Goal: Transaction & Acquisition: Obtain resource

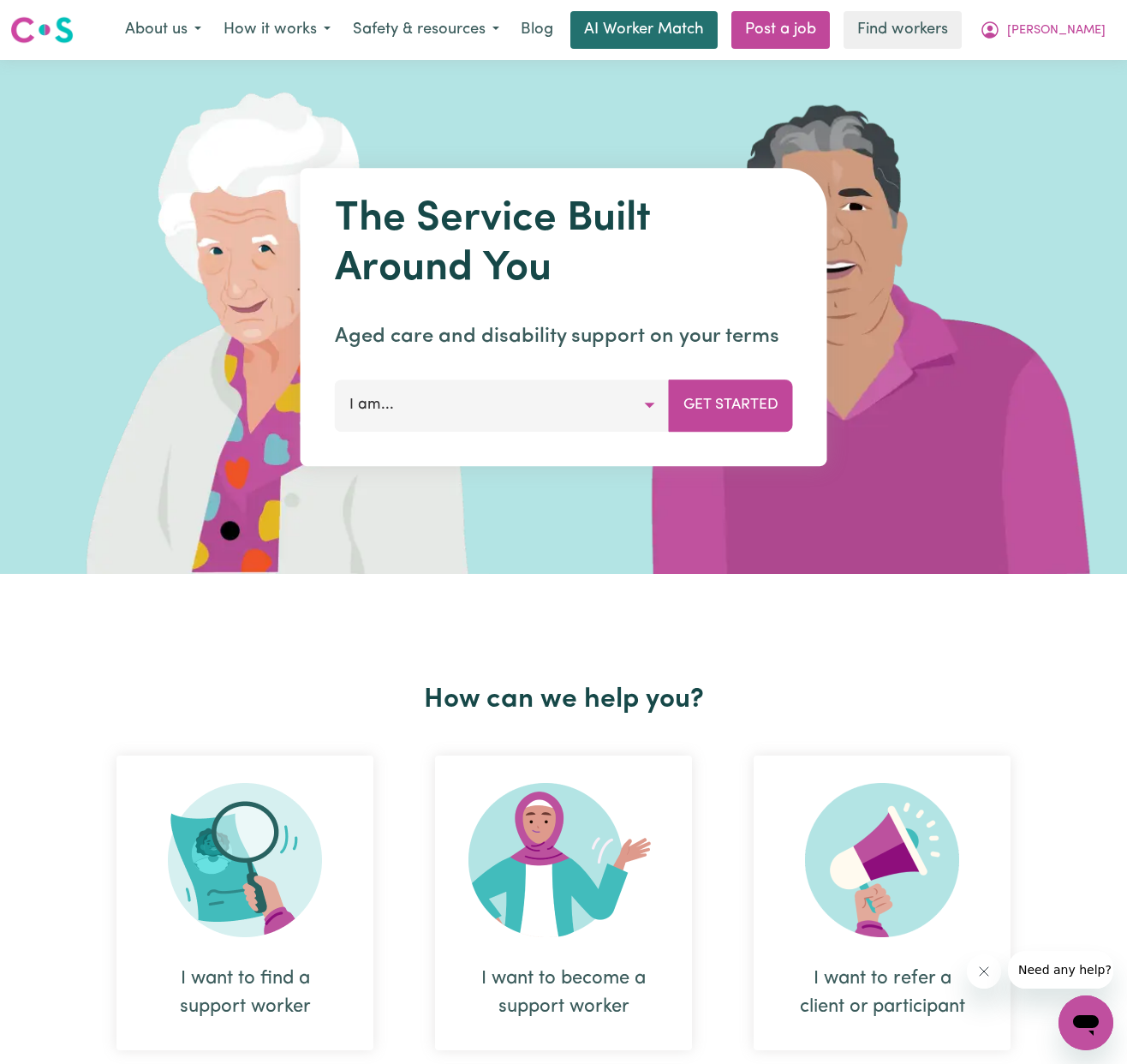
click at [680, 47] on link "AI Worker Match" at bounding box center [644, 30] width 147 height 38
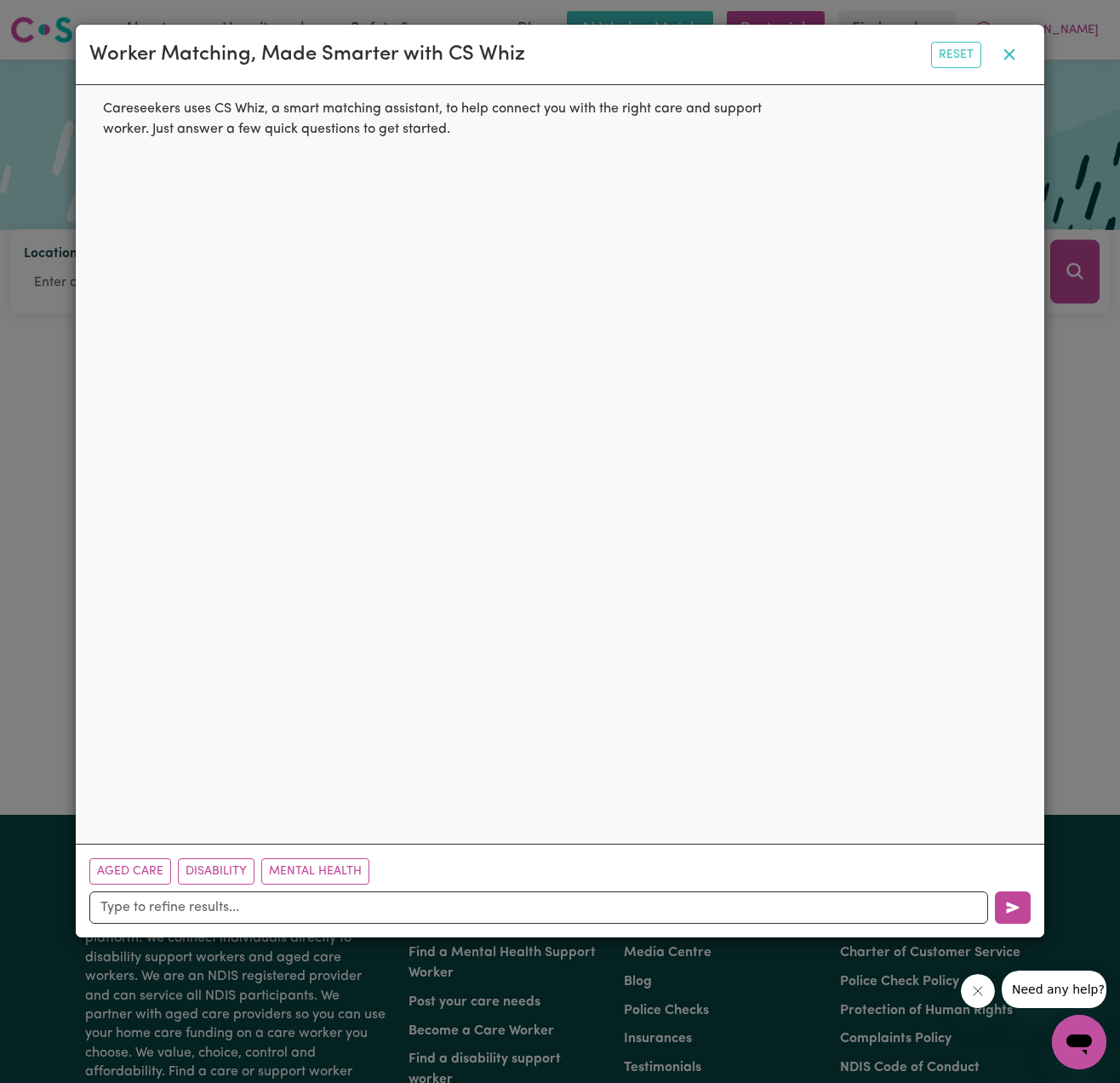
click at [1009, 59] on icon "button" at bounding box center [1010, 55] width 21 height 21
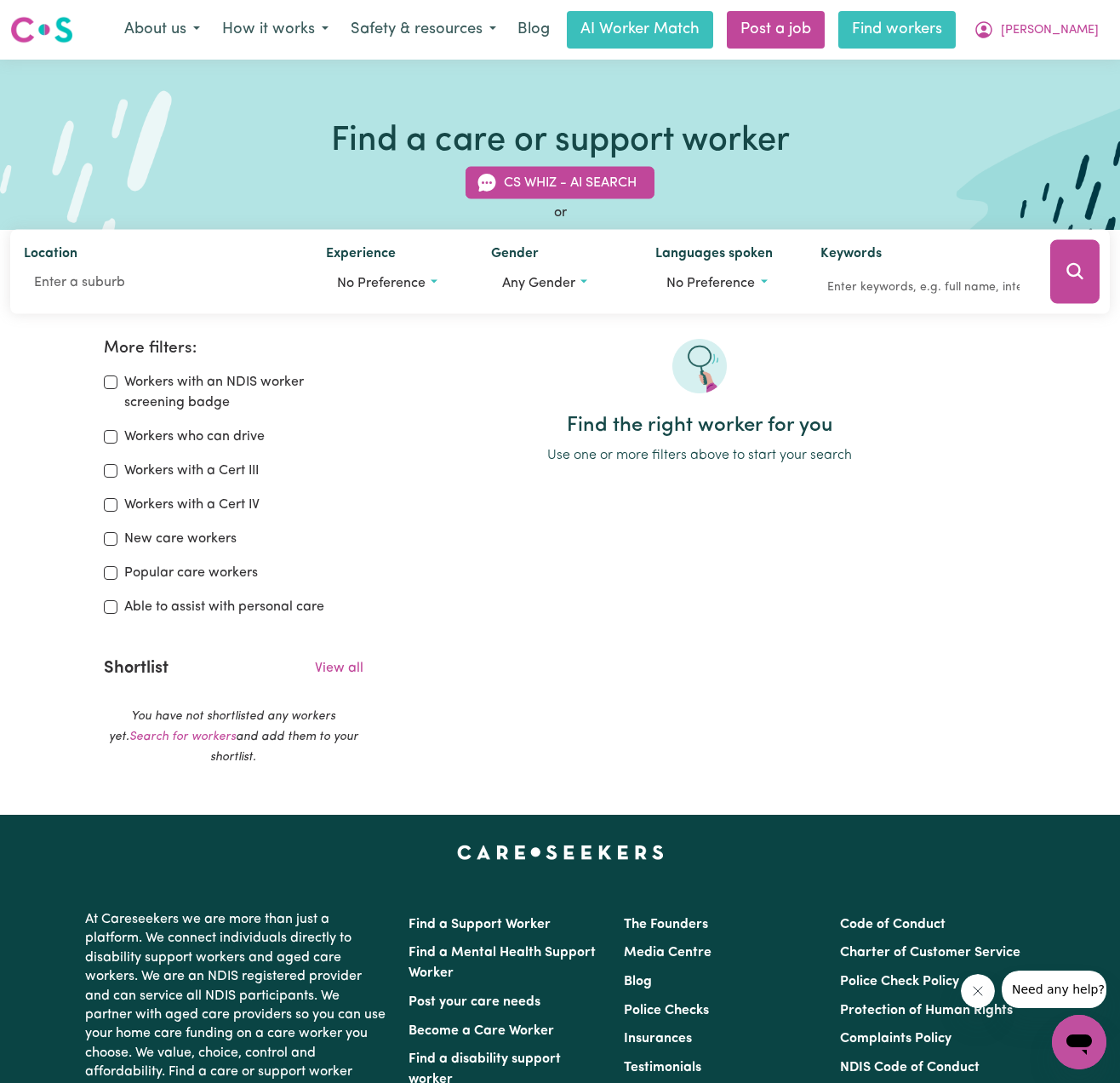
click at [956, 37] on link "Find workers" at bounding box center [897, 30] width 117 height 38
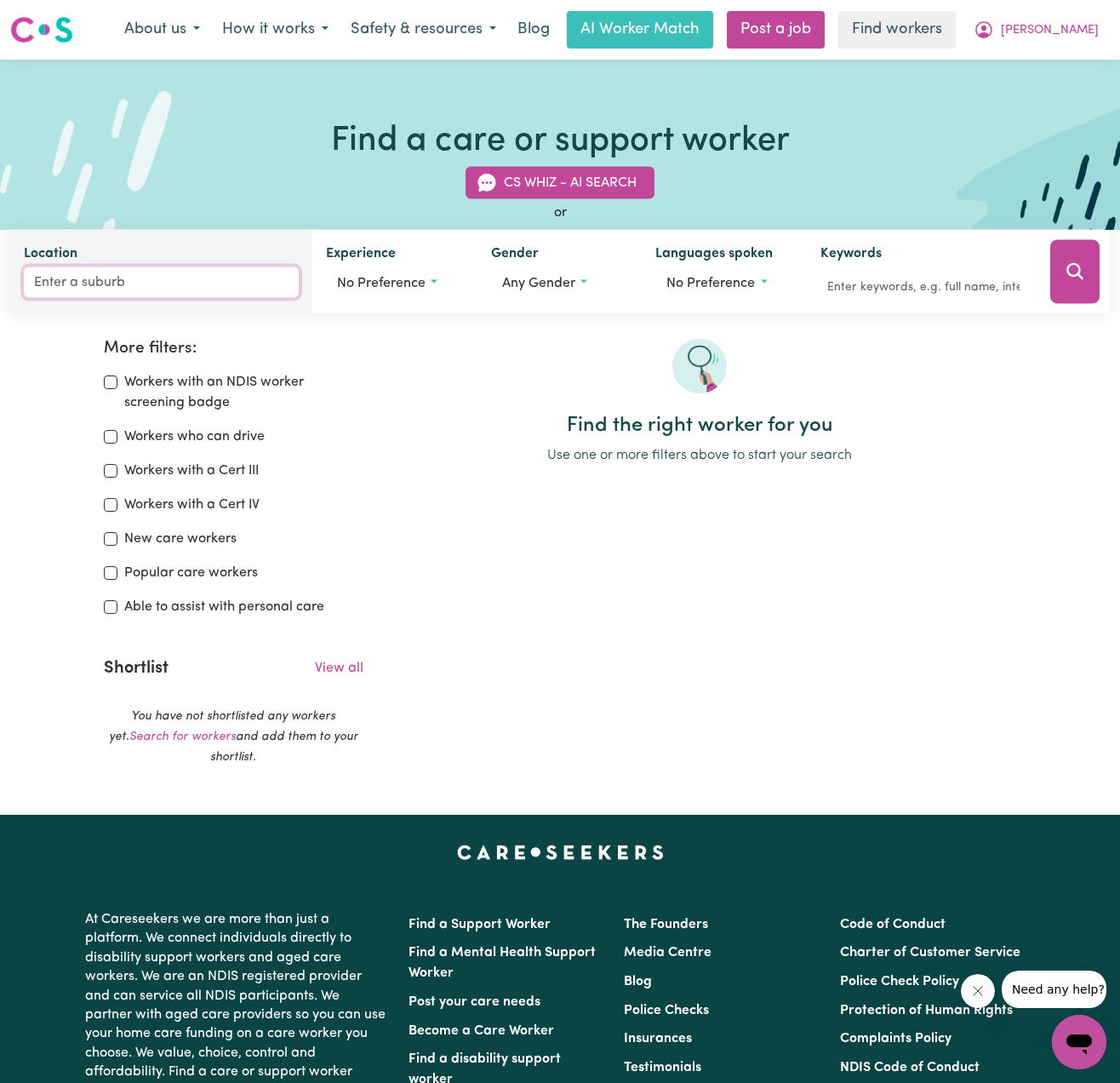
click at [106, 280] on input "Location" at bounding box center [162, 283] width 275 height 31
type input "singlet"
type input "[PERSON_NAME], [GEOGRAPHIC_DATA], 2330"
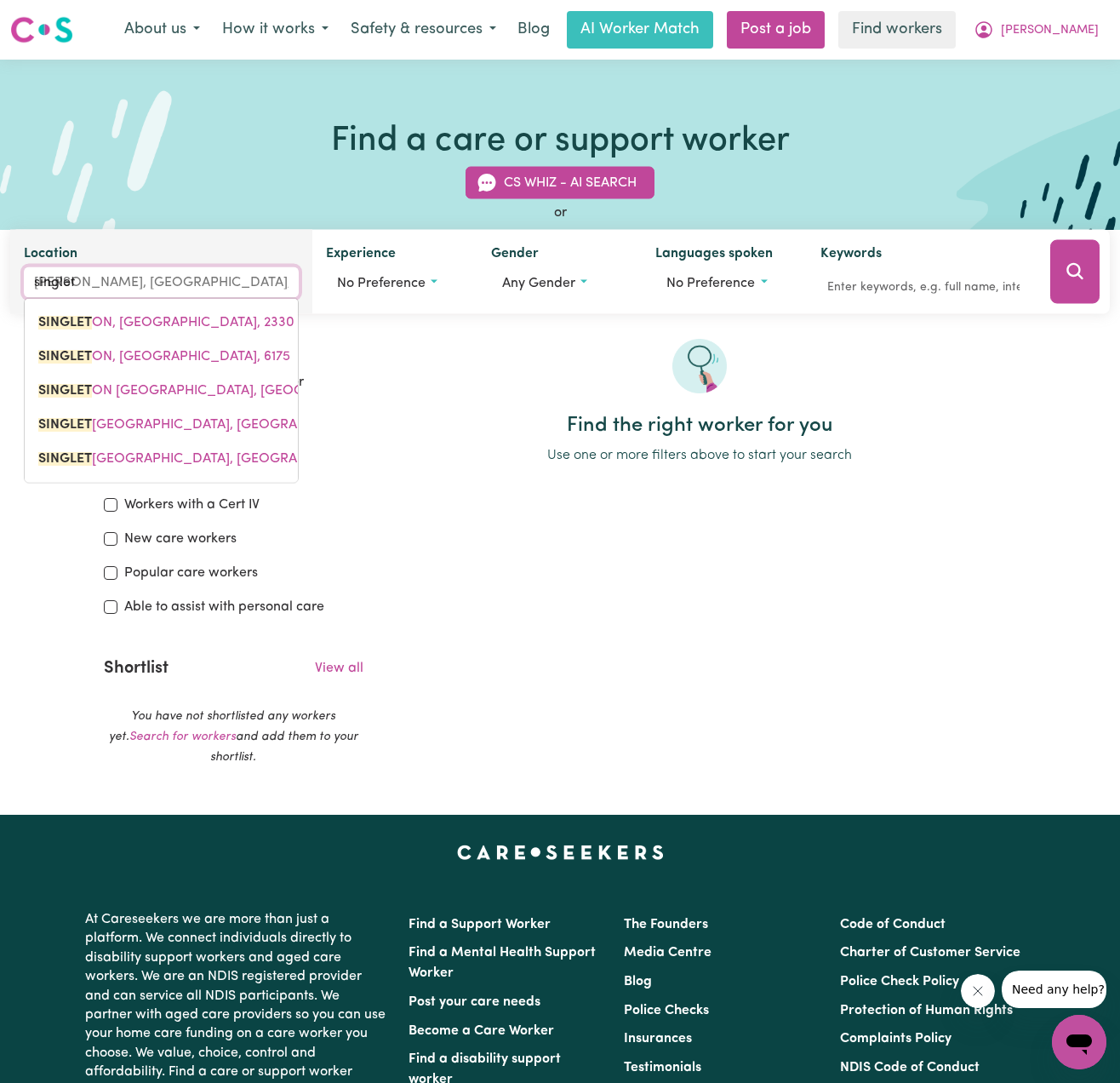
type input "singleto"
type input "[PERSON_NAME], [GEOGRAPHIC_DATA], 2330"
type input "[PERSON_NAME]"
type input "[PERSON_NAME], [GEOGRAPHIC_DATA], 2330"
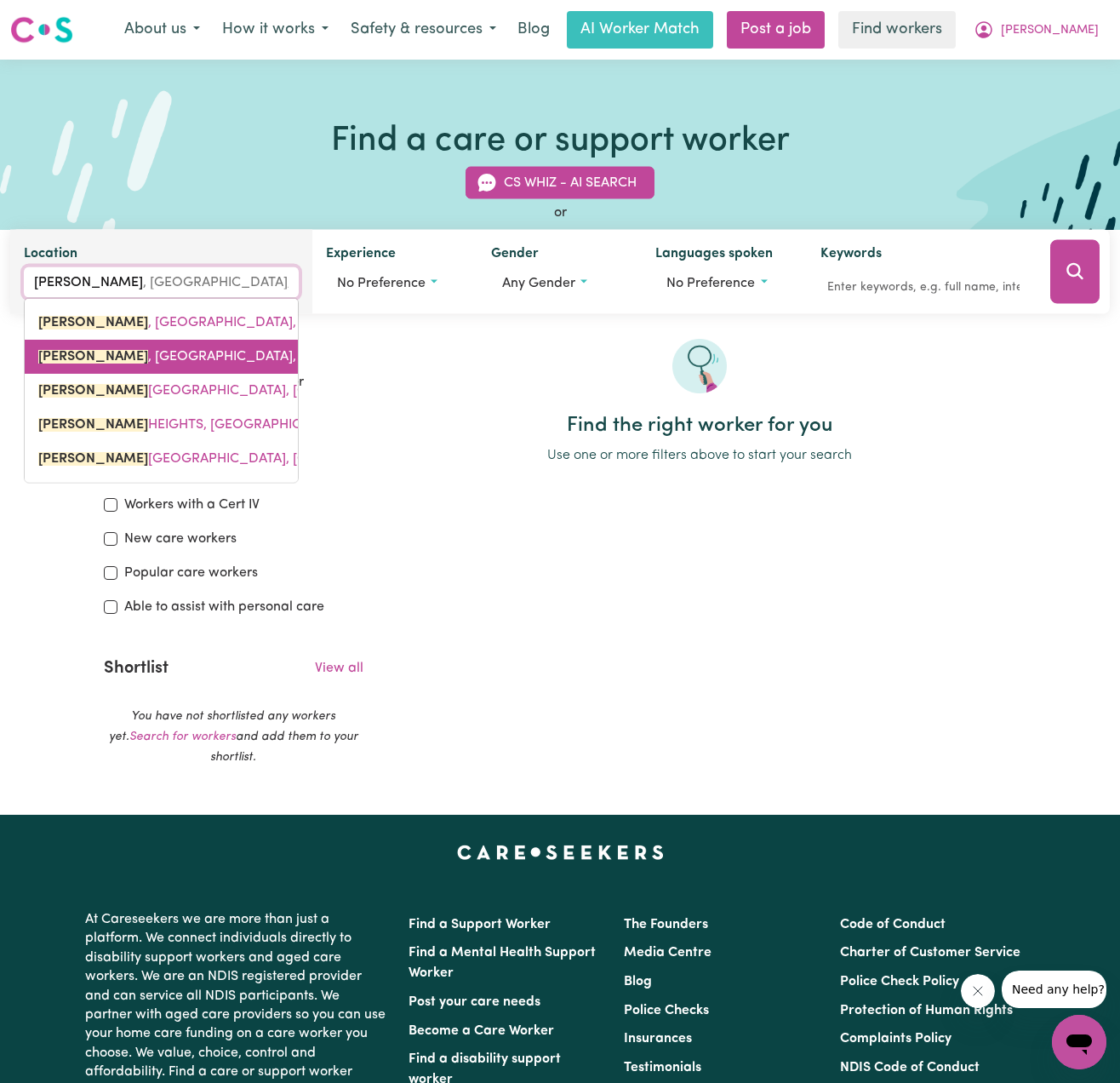
click at [182, 353] on span "[PERSON_NAME] , [GEOGRAPHIC_DATA], 6175" at bounding box center [182, 356] width 288 height 14
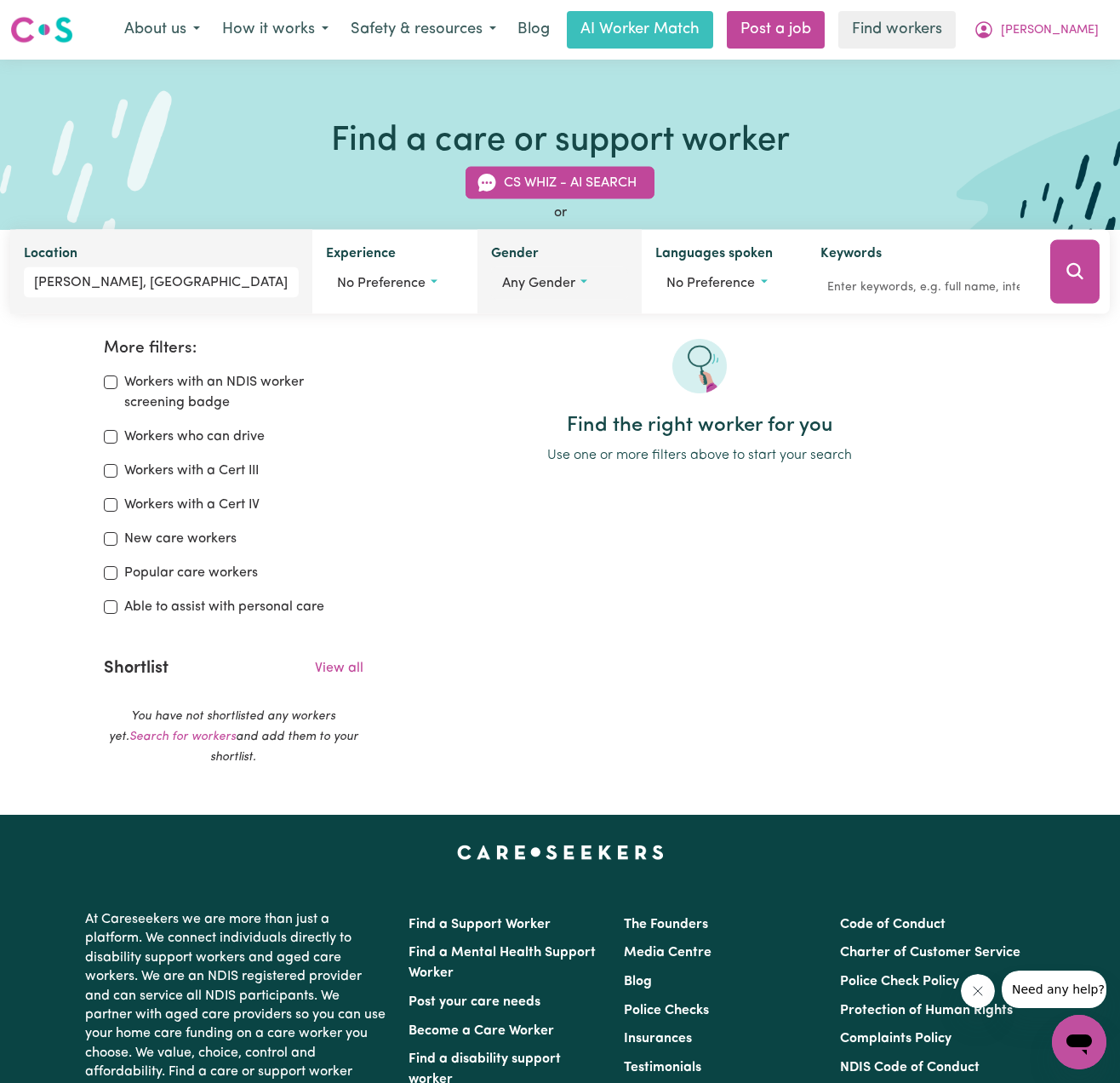
click at [533, 279] on span "Any gender" at bounding box center [539, 284] width 74 height 14
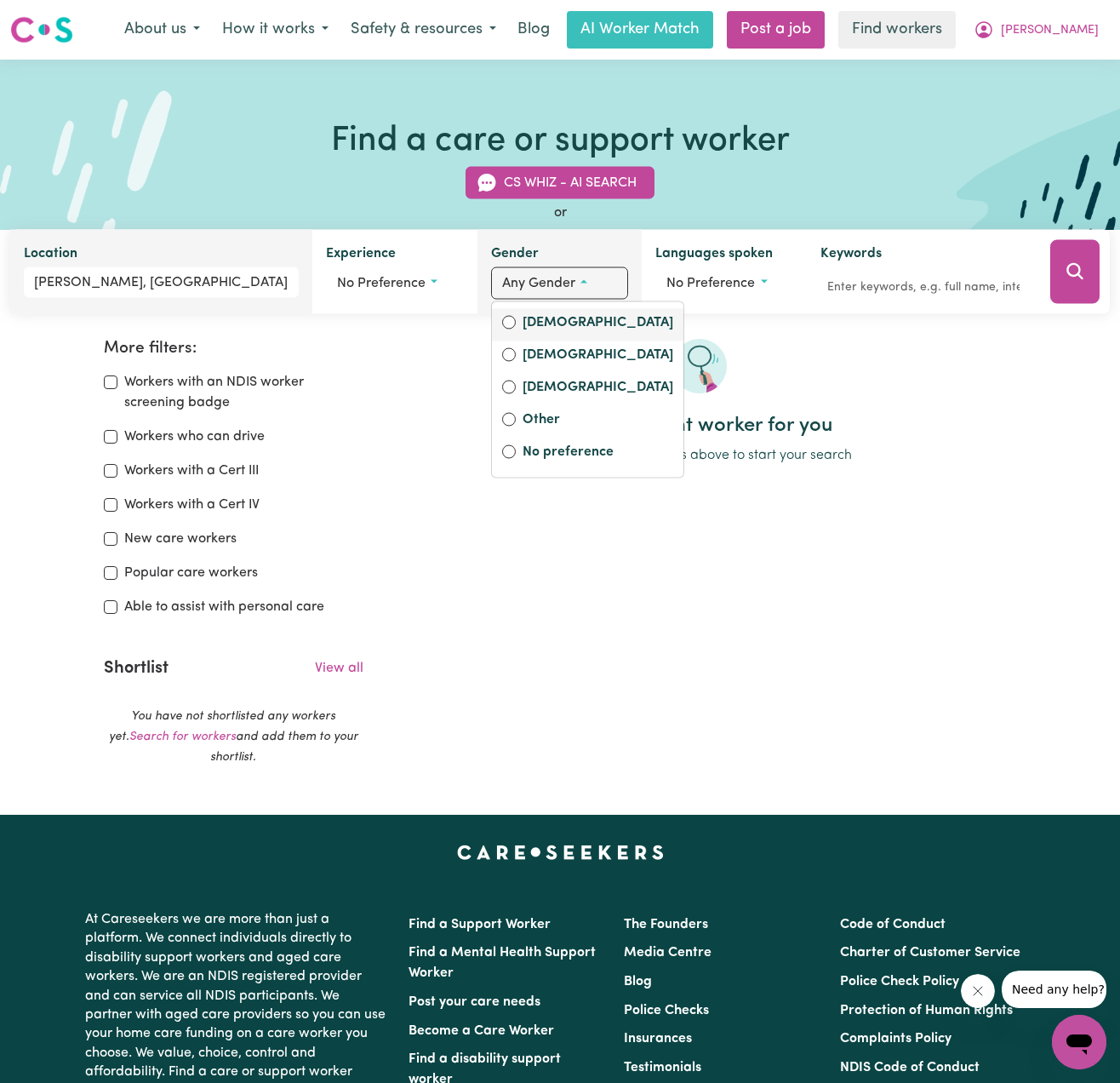
click at [528, 320] on label "[DEMOGRAPHIC_DATA]" at bounding box center [598, 324] width 150 height 24
click at [516, 320] on input "[DEMOGRAPHIC_DATA]" at bounding box center [510, 322] width 14 height 14
radio input "true"
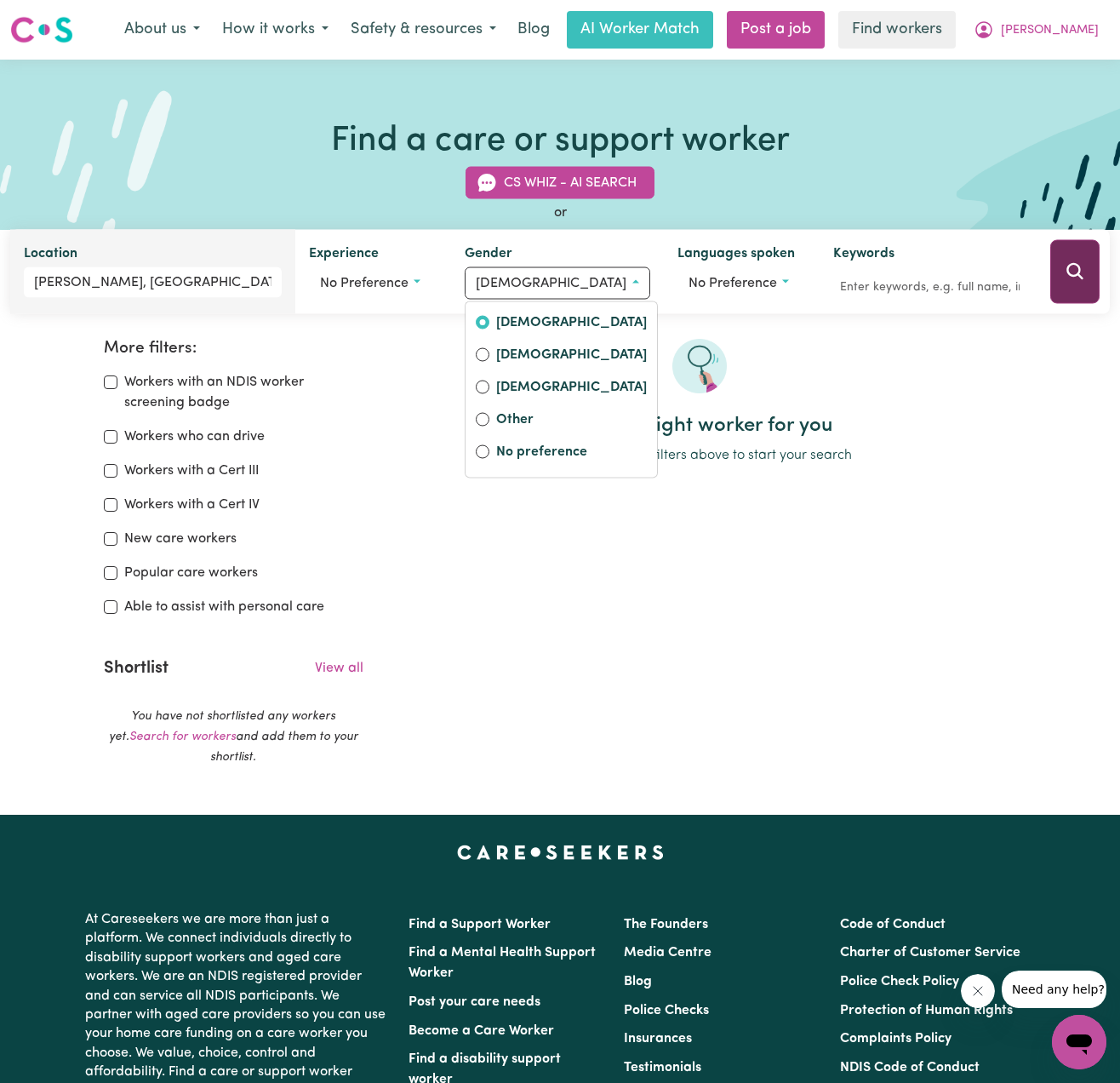
click at [1076, 263] on icon "Search" at bounding box center [1076, 272] width 21 height 21
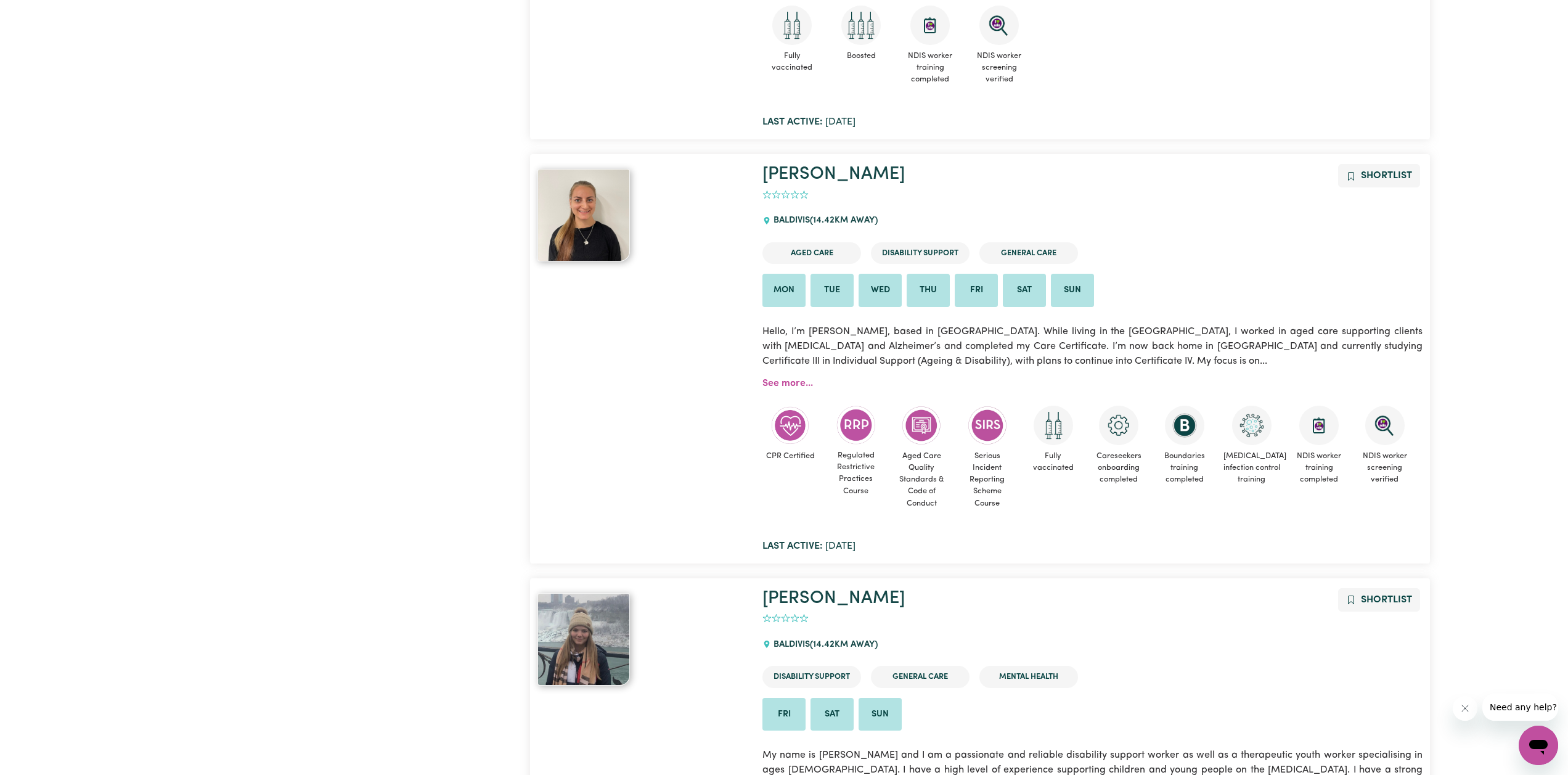
scroll to position [1734, 0]
click at [781, 381] on link "See more..." at bounding box center [788, 385] width 51 height 10
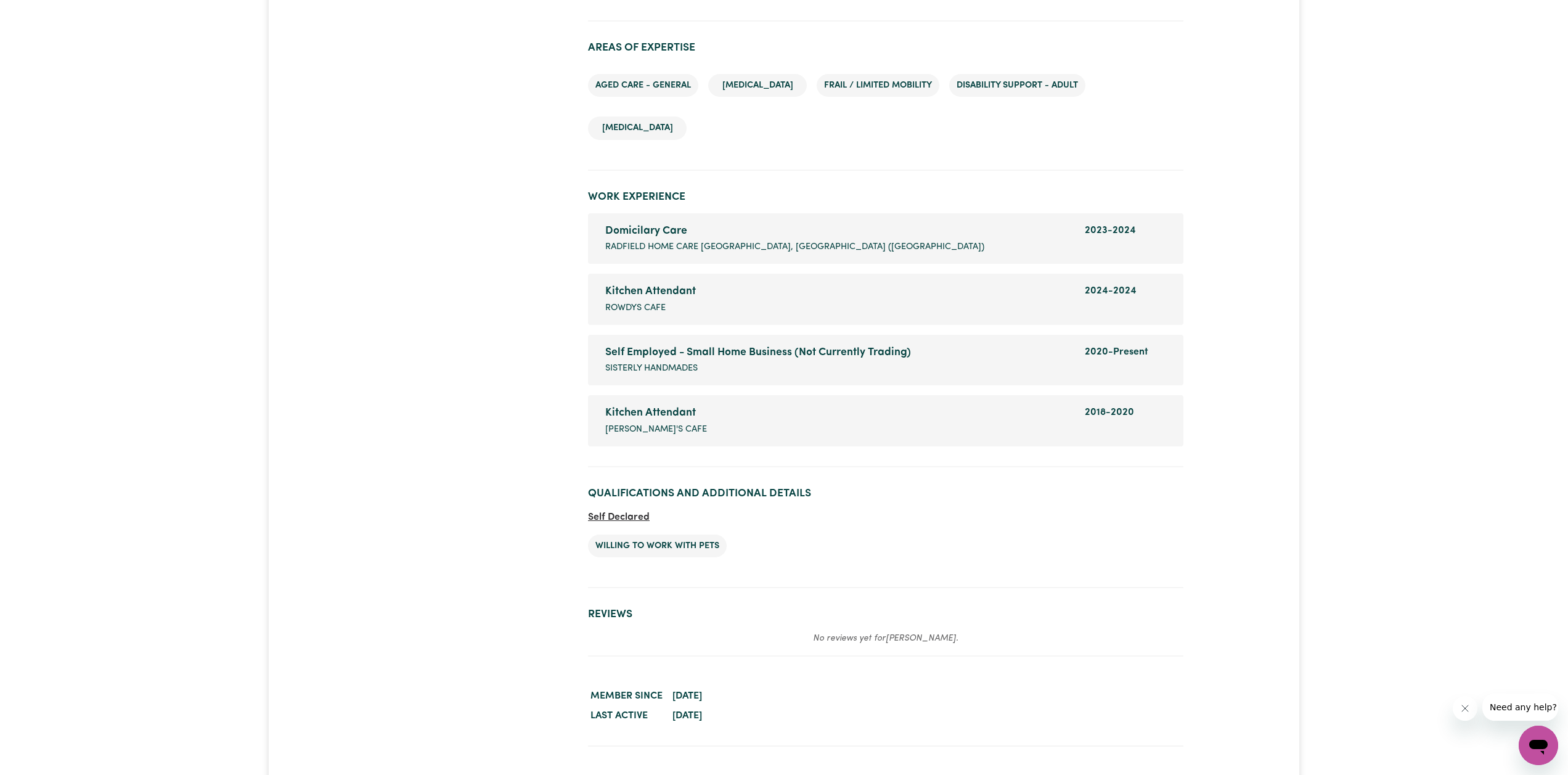
scroll to position [1925, 0]
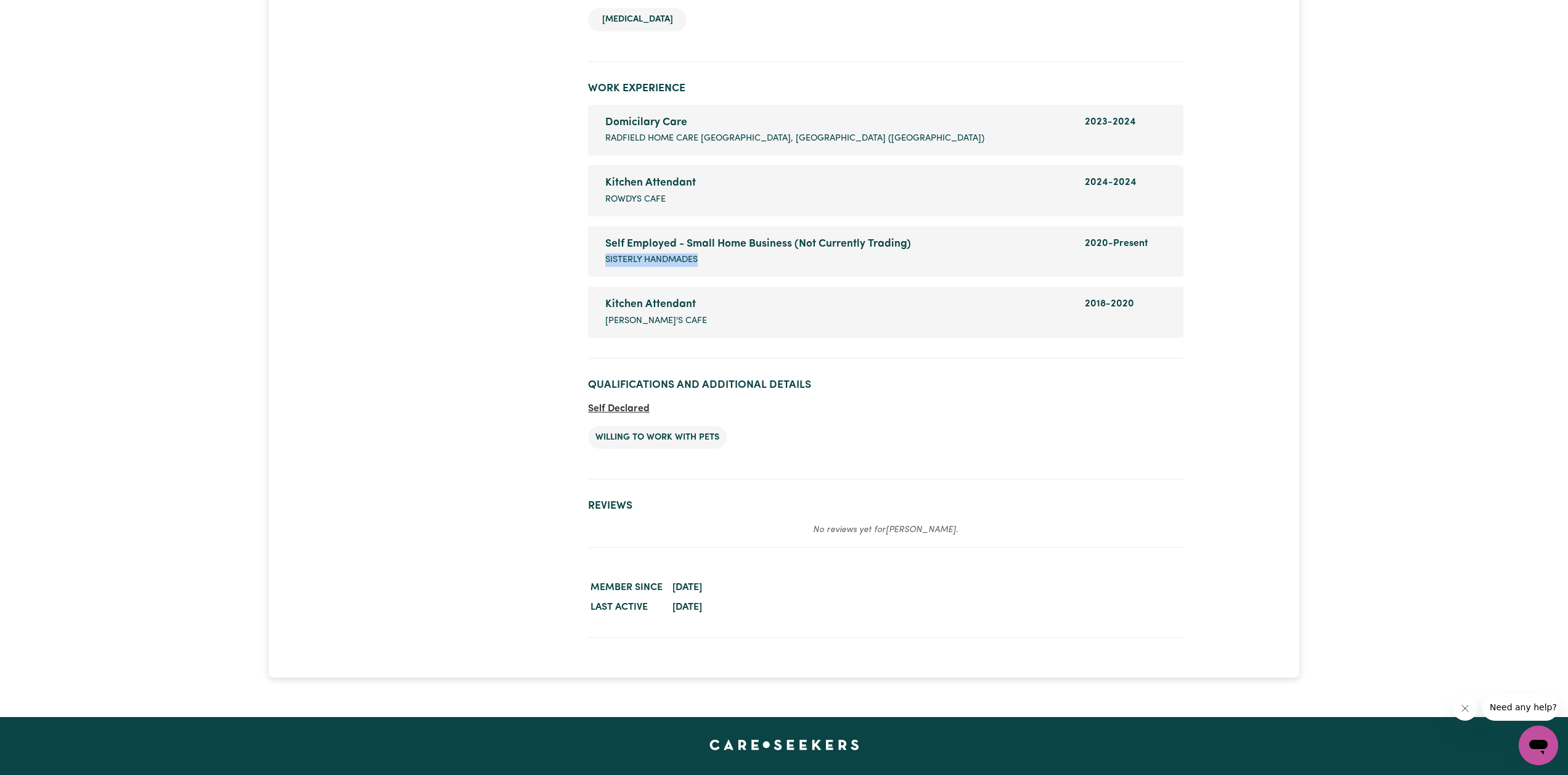
drag, startPoint x: 703, startPoint y: 246, endPoint x: 586, endPoint y: 248, distance: 117.0
copy span "Sisterly Handmades"
drag, startPoint x: 672, startPoint y: 308, endPoint x: 604, endPoint y: 303, distance: 68.2
click at [604, 303] on div "Kitchen Attendant Company name [PERSON_NAME]'s Cafe" at bounding box center [838, 312] width 480 height 31
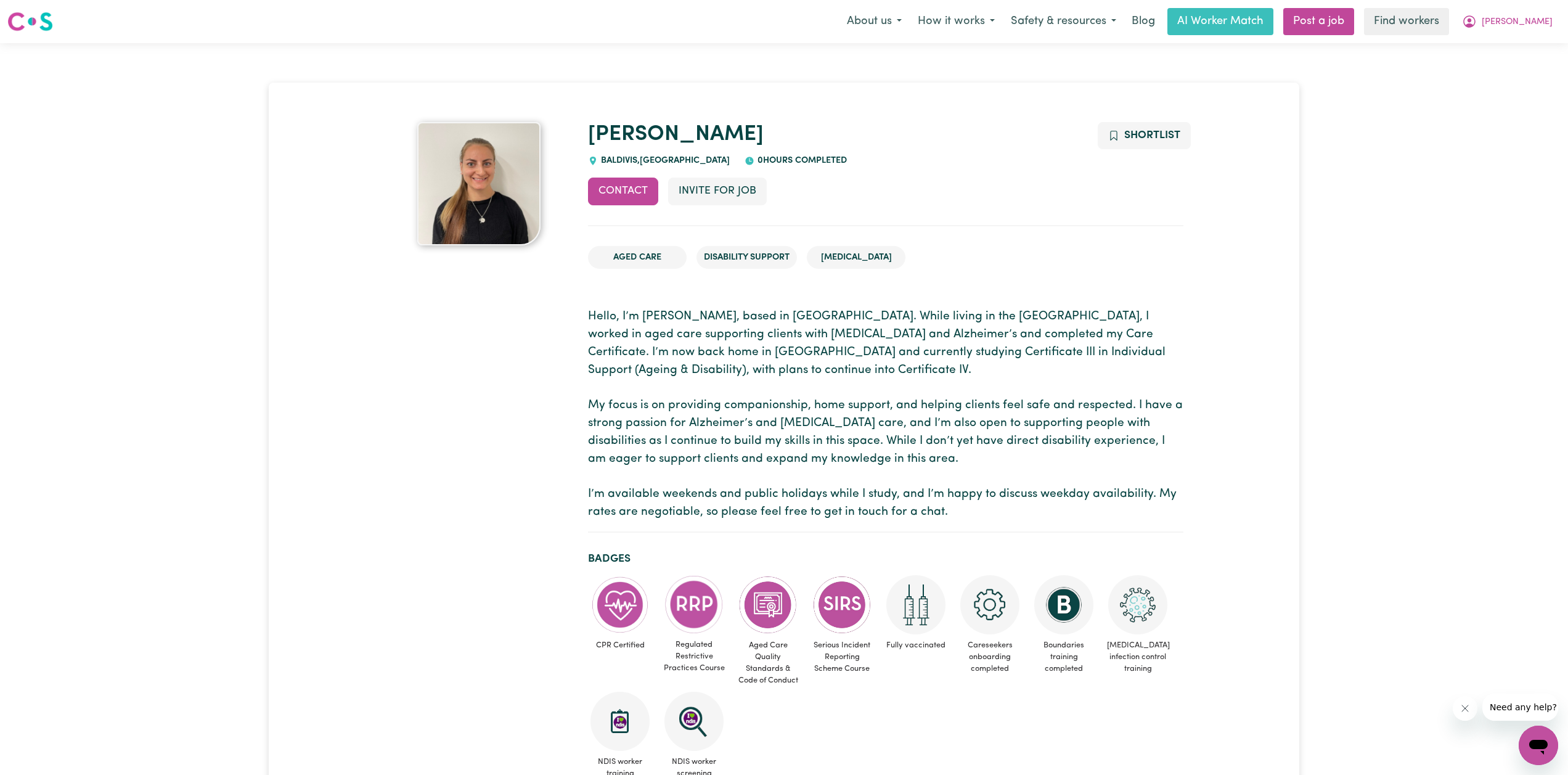
scroll to position [0, 0]
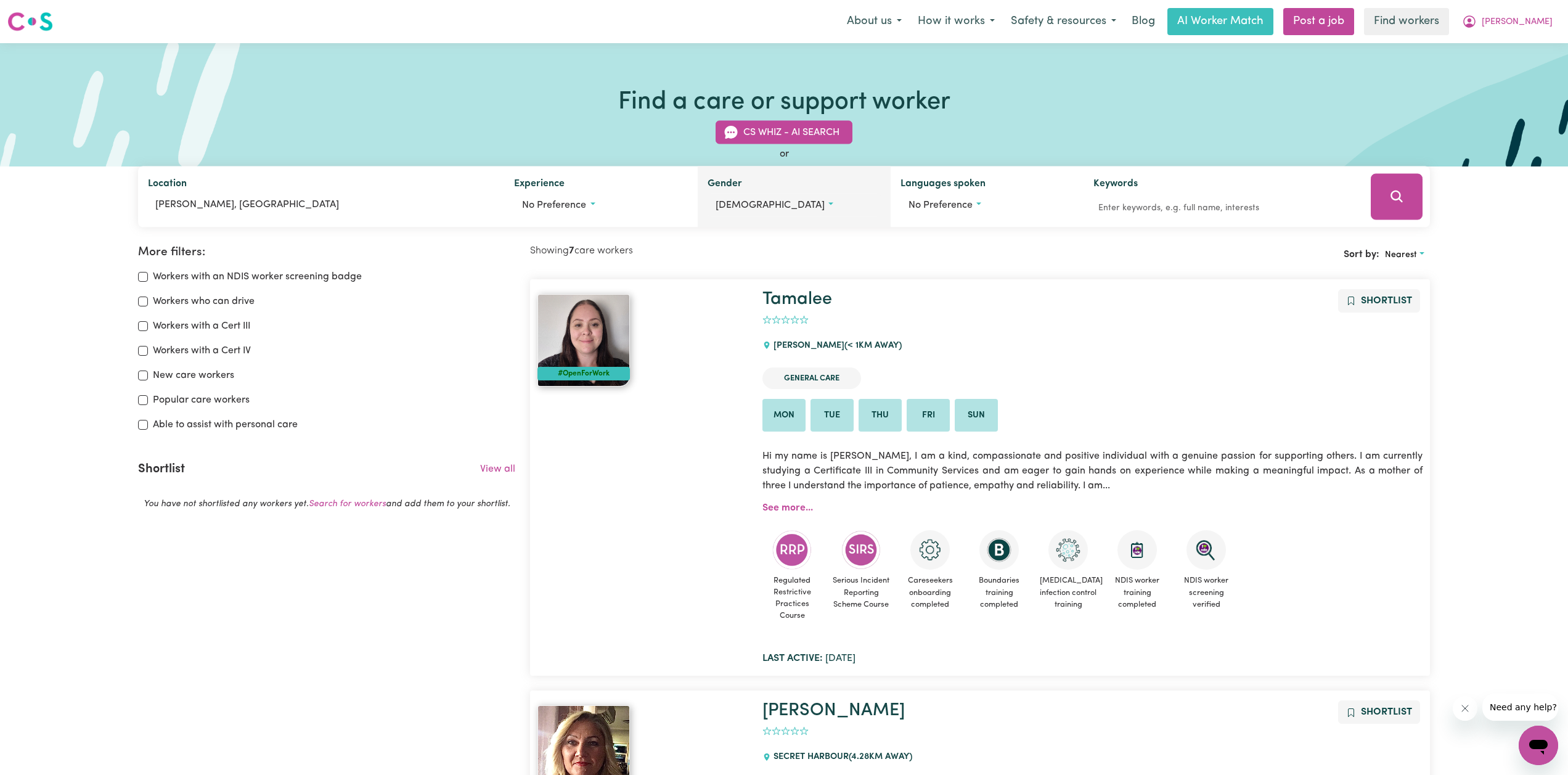
click at [751, 202] on span "[DEMOGRAPHIC_DATA]" at bounding box center [770, 206] width 109 height 10
click at [742, 254] on label "[DEMOGRAPHIC_DATA]" at bounding box center [785, 258] width 109 height 17
click at [726, 254] on input "[DEMOGRAPHIC_DATA]" at bounding box center [721, 257] width 10 height 10
radio input "true"
click at [810, 188] on button "Search" at bounding box center [1397, 197] width 52 height 46
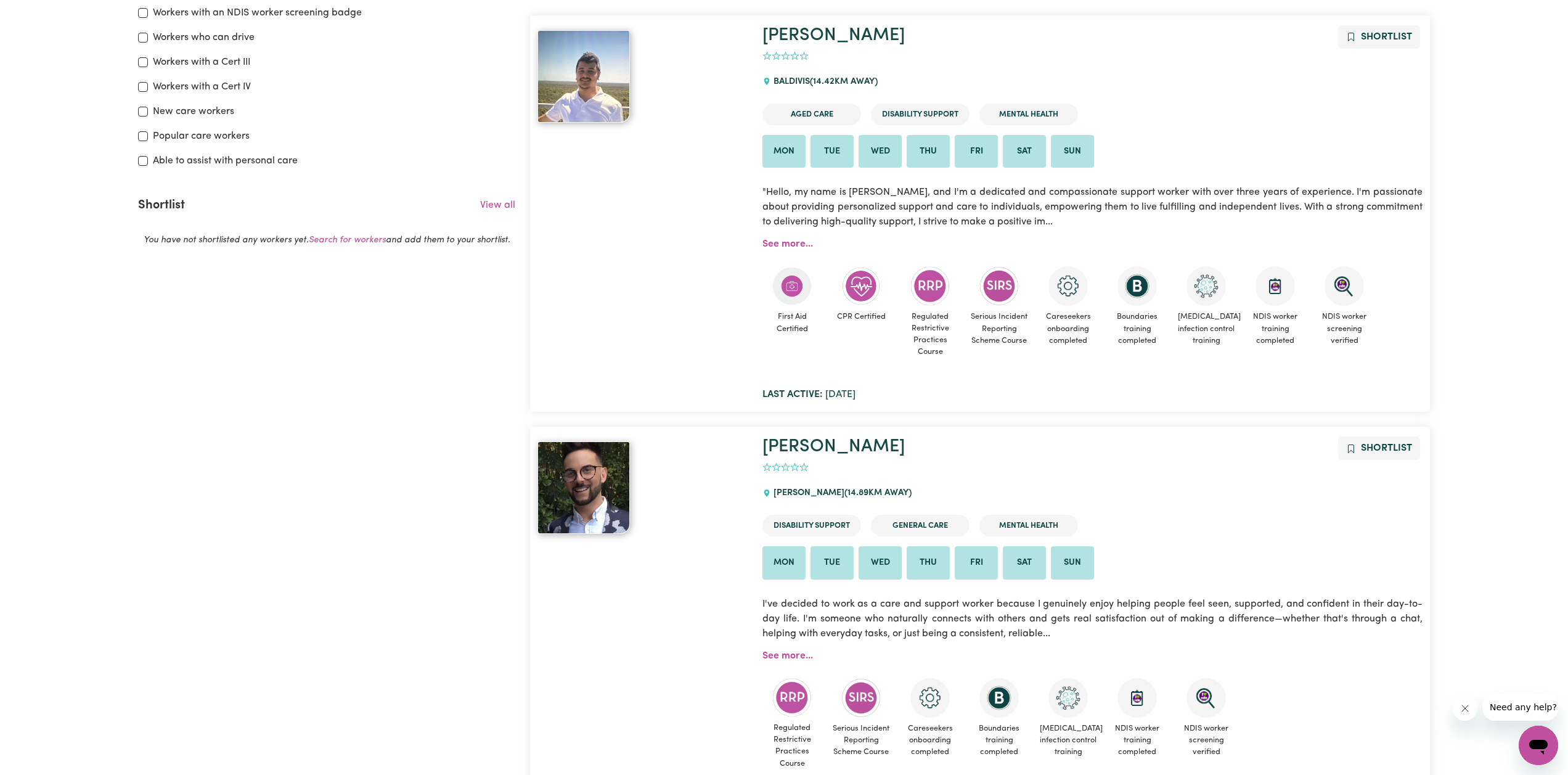
scroll to position [267, 0]
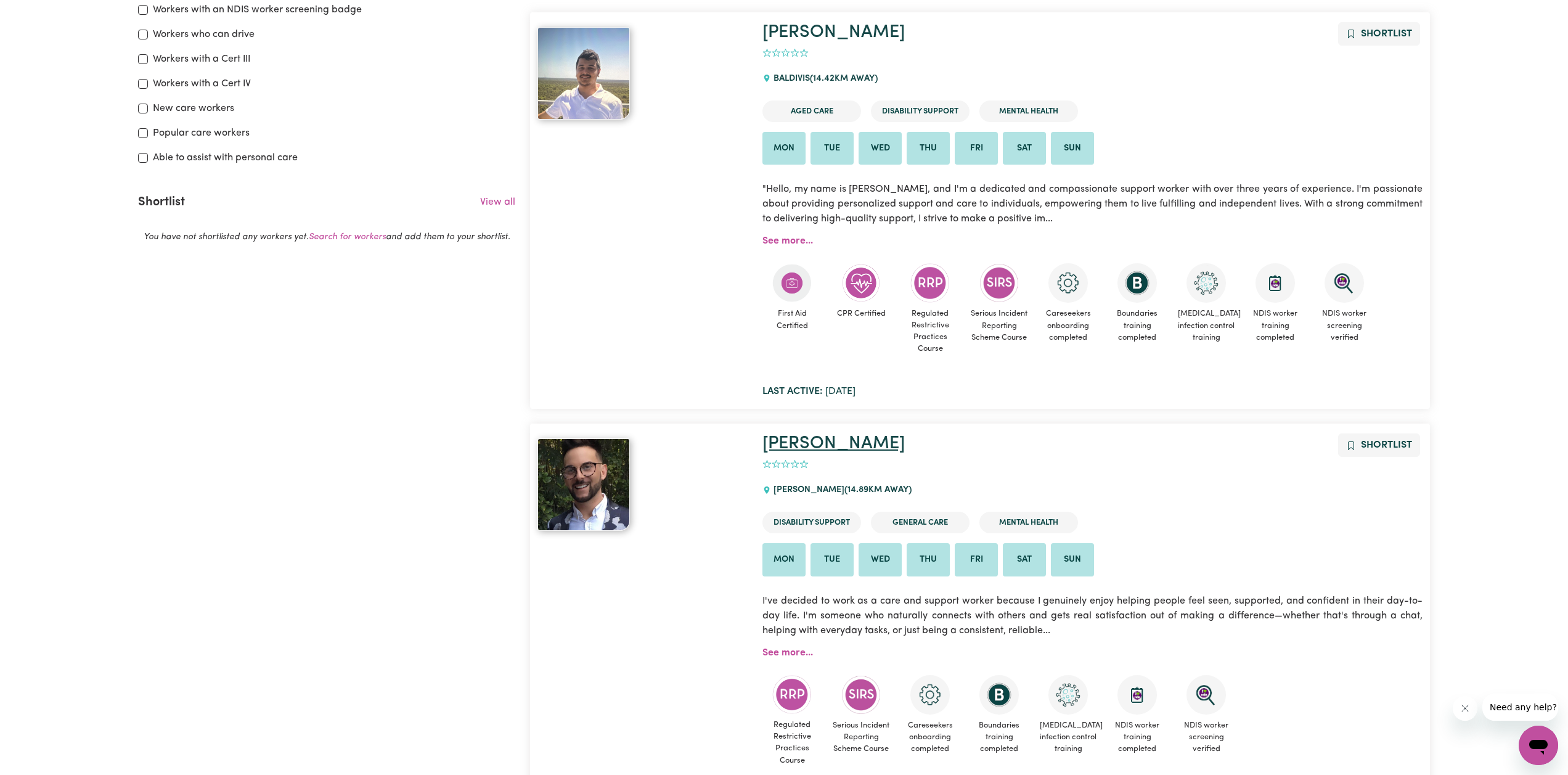
click at [790, 437] on link "[PERSON_NAME]" at bounding box center [834, 443] width 142 height 18
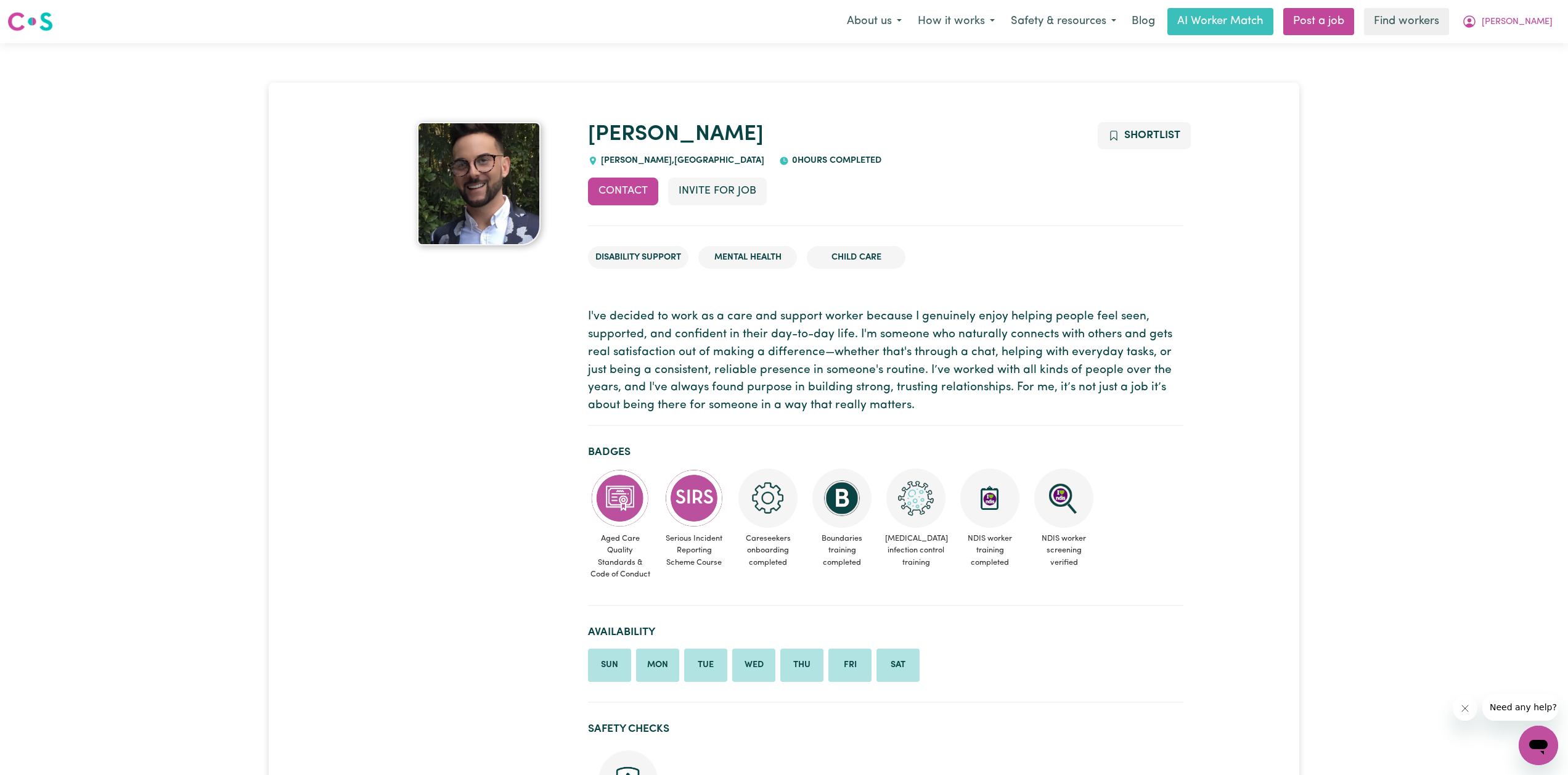
click at [490, 201] on img at bounding box center [479, 183] width 123 height 123
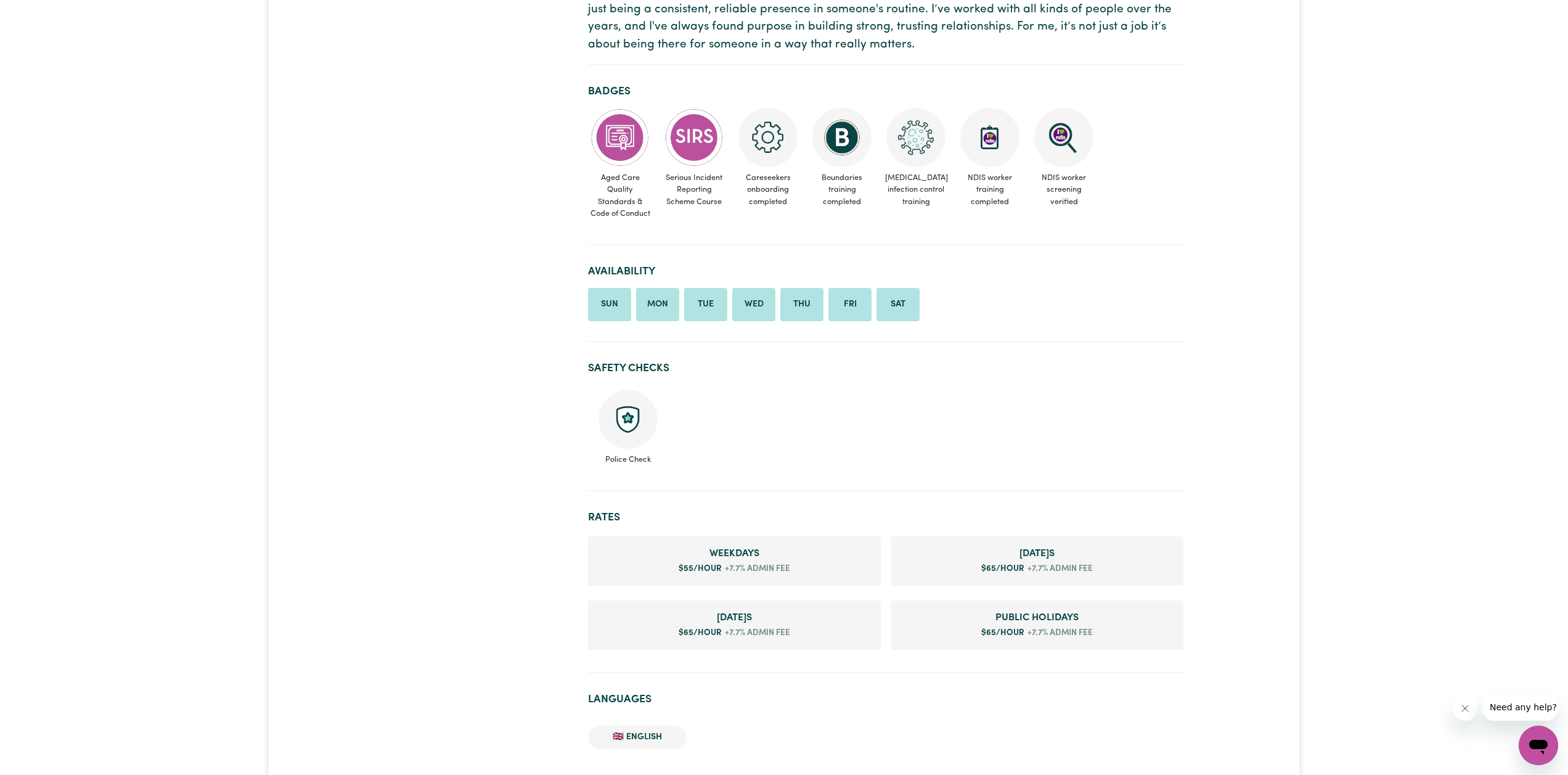
scroll to position [313, 0]
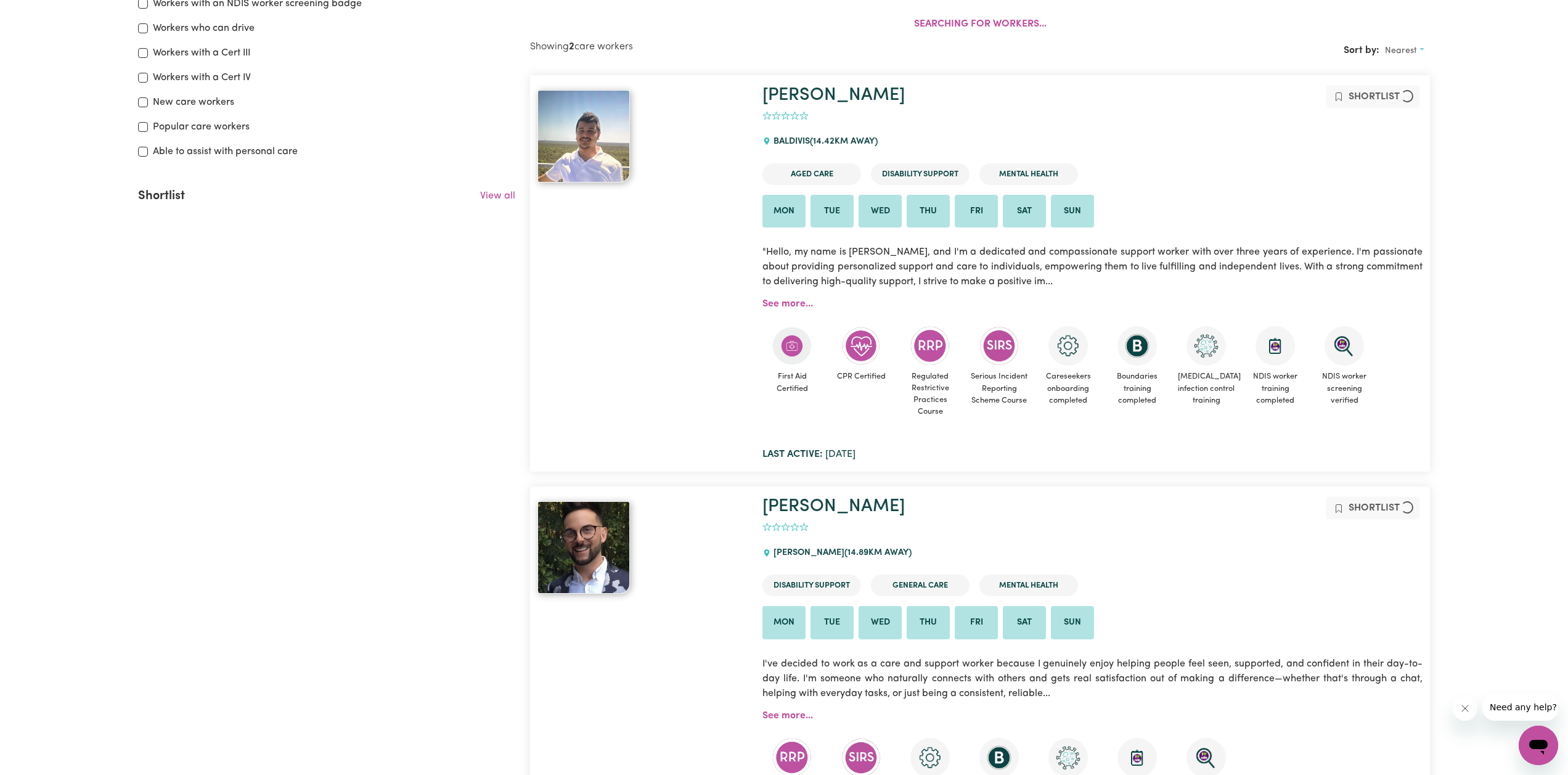
scroll to position [206, 0]
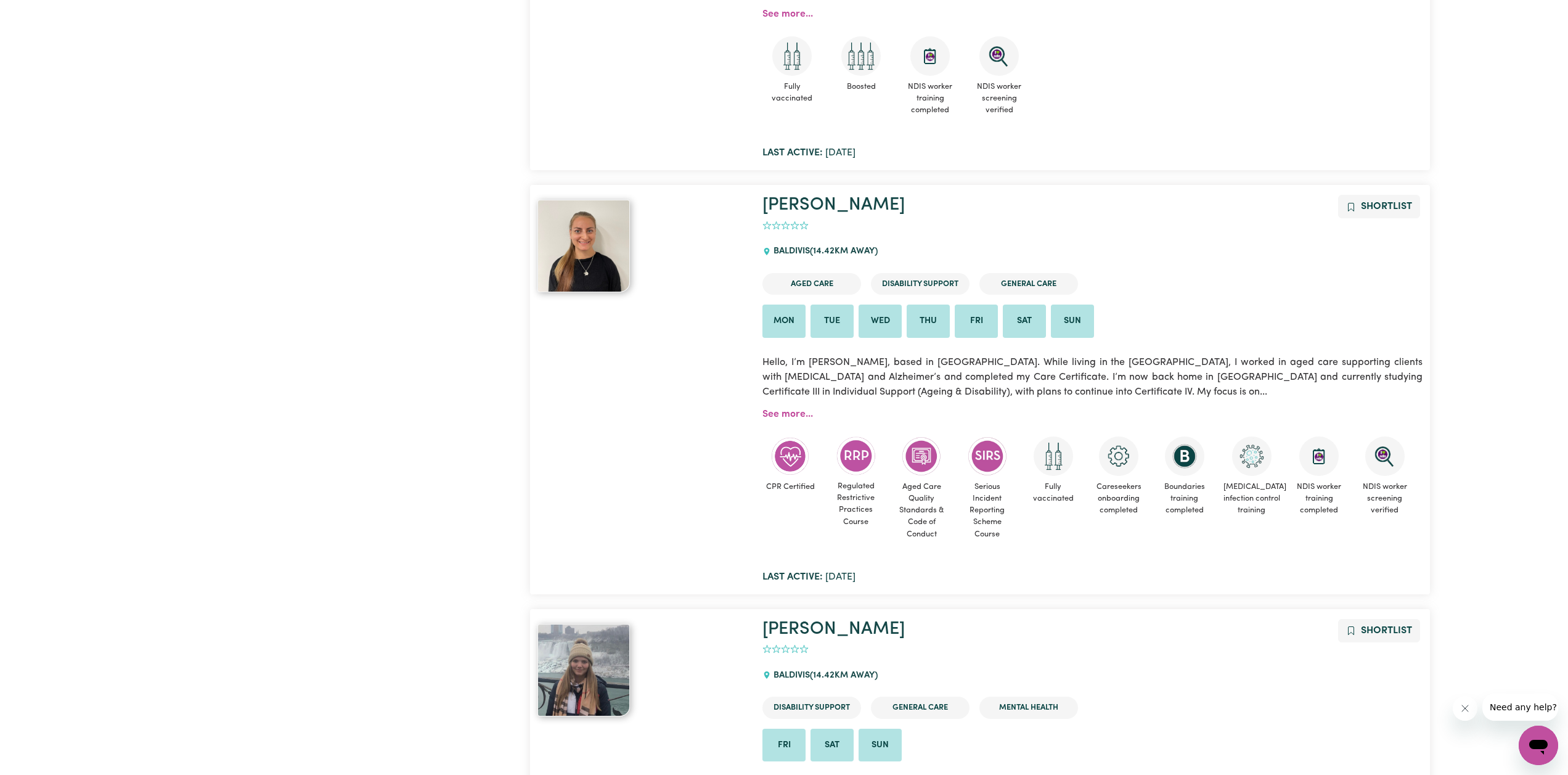
scroll to position [1786, 0]
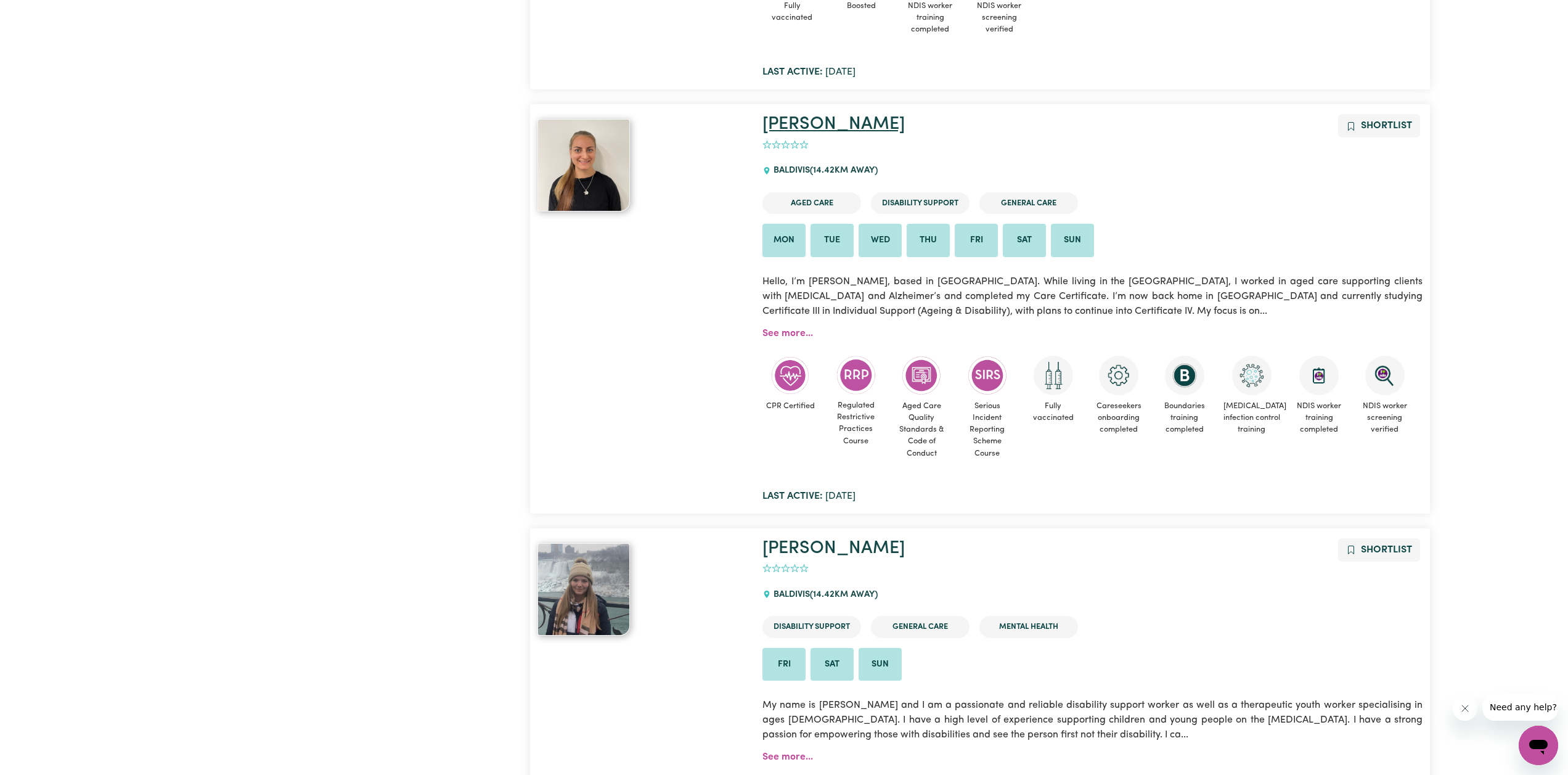
click at [782, 121] on link "[PERSON_NAME]" at bounding box center [834, 124] width 142 height 18
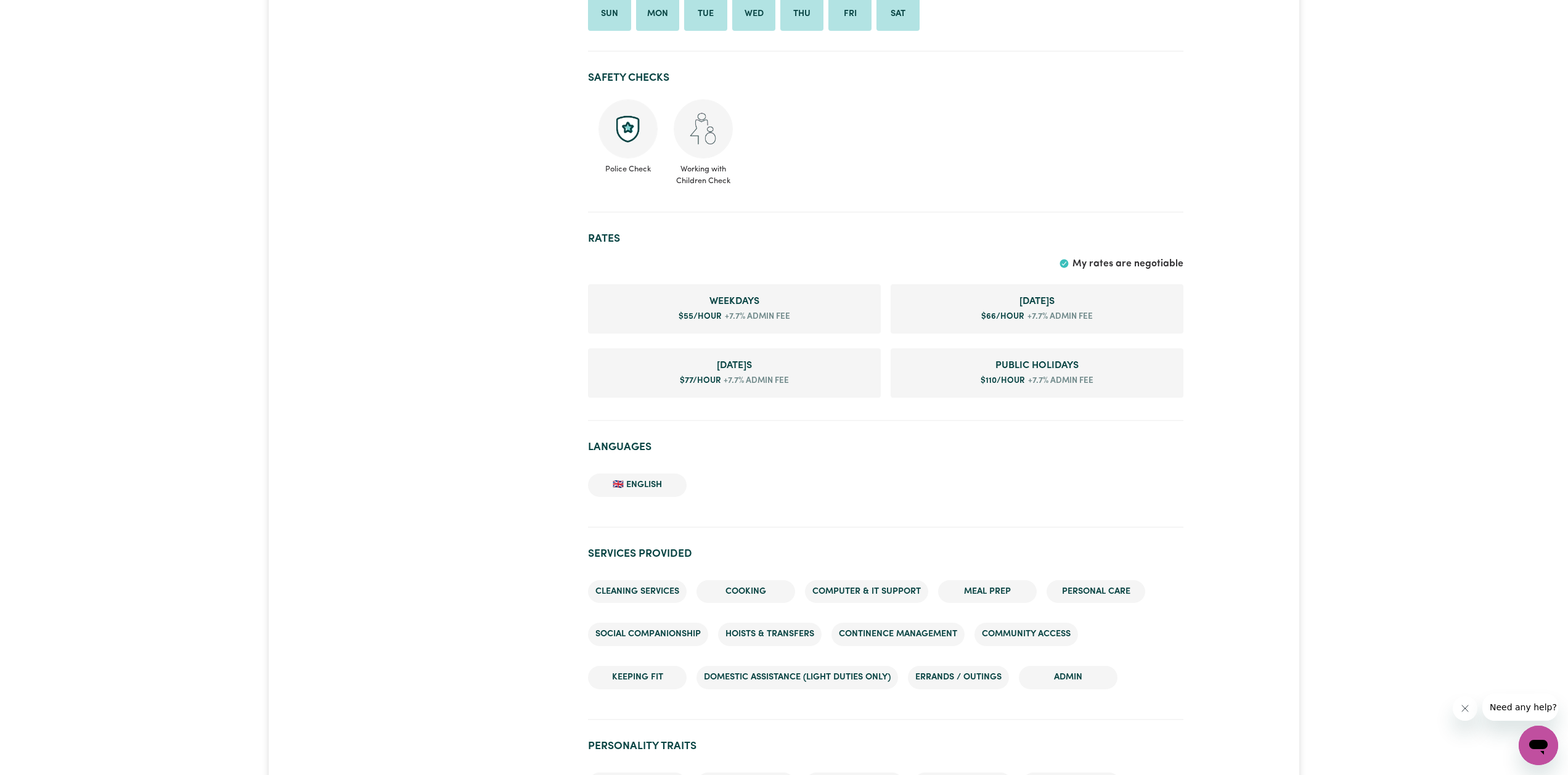
scroll to position [860, 0]
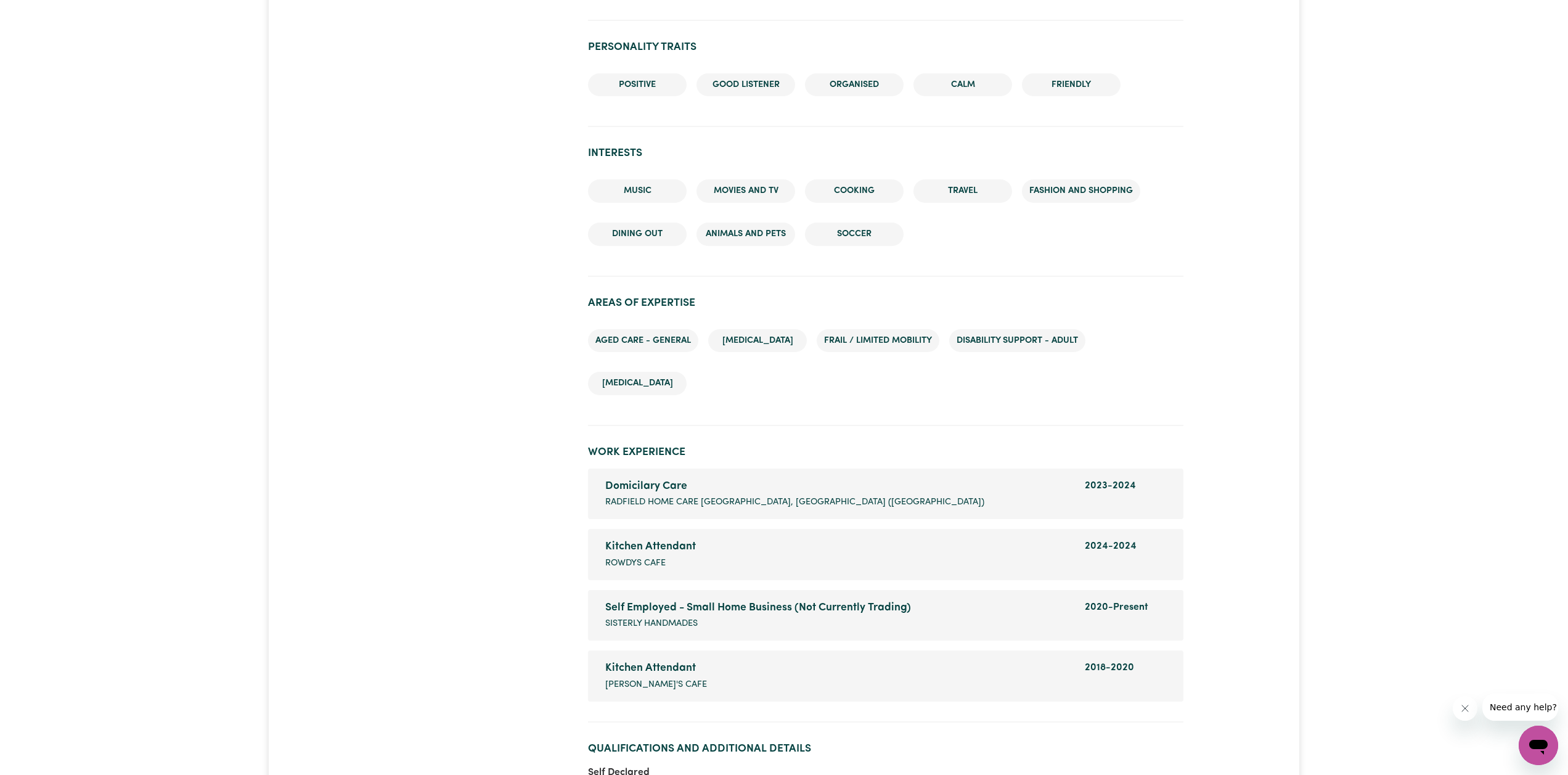
type input "`"
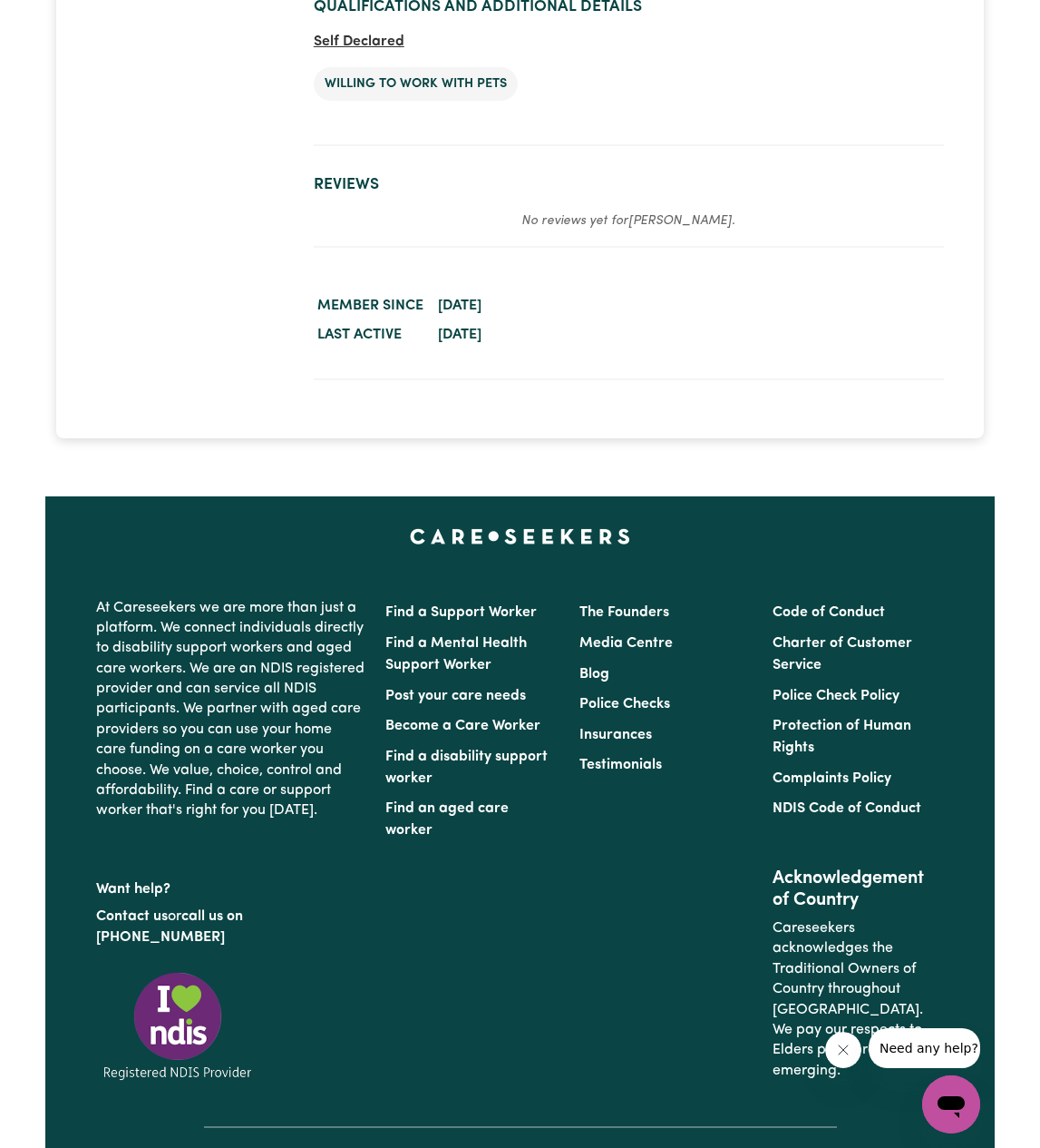
scroll to position [3657, 0]
